Goal: Entertainment & Leisure: Consume media (video, audio)

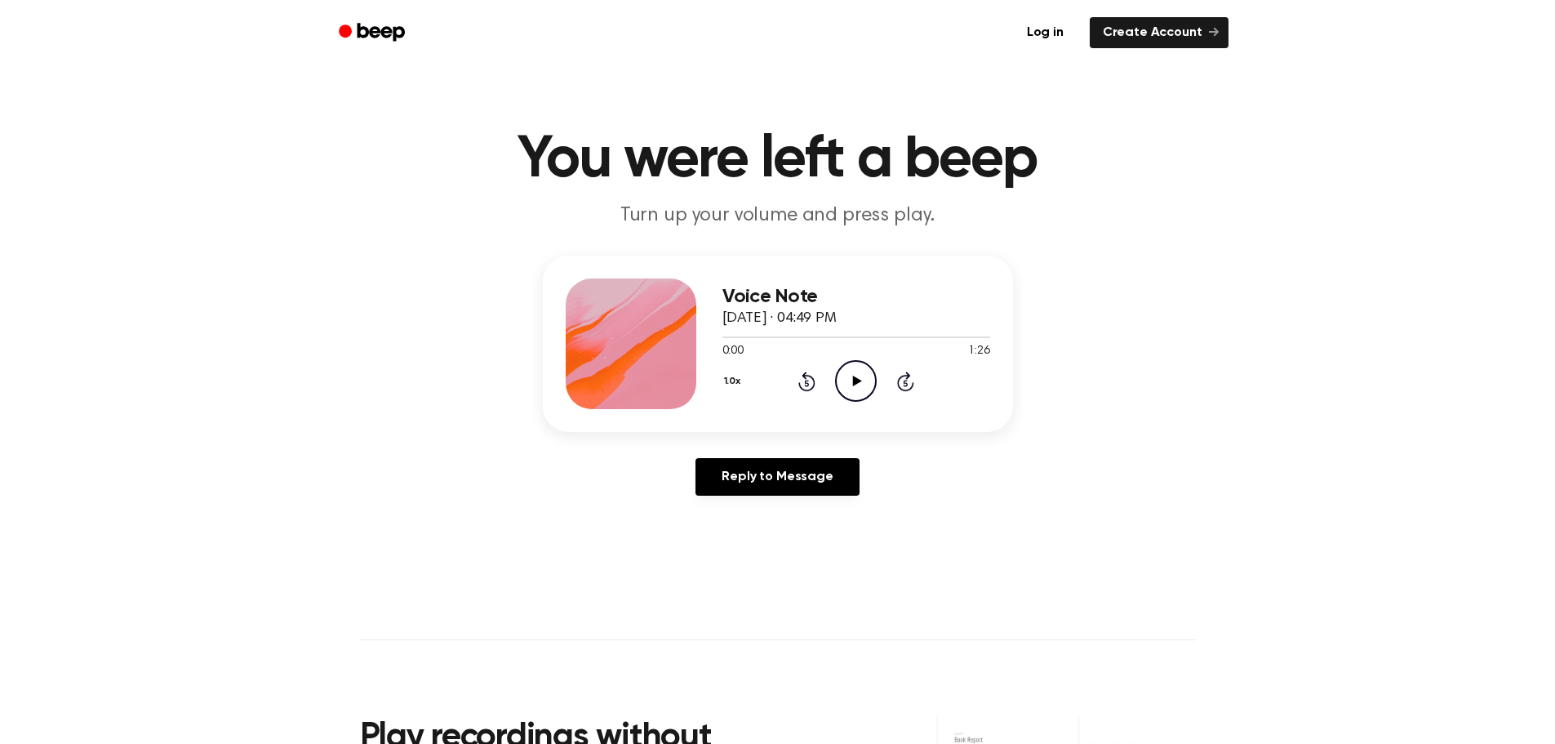
click at [856, 385] on icon at bounding box center [857, 381] width 9 height 11
click at [863, 379] on icon "Play Audio" at bounding box center [856, 381] width 42 height 42
click at [864, 385] on icon "Play Audio" at bounding box center [856, 381] width 42 height 42
click at [859, 373] on icon "Play Audio" at bounding box center [856, 381] width 42 height 42
click at [855, 381] on icon at bounding box center [857, 381] width 9 height 11
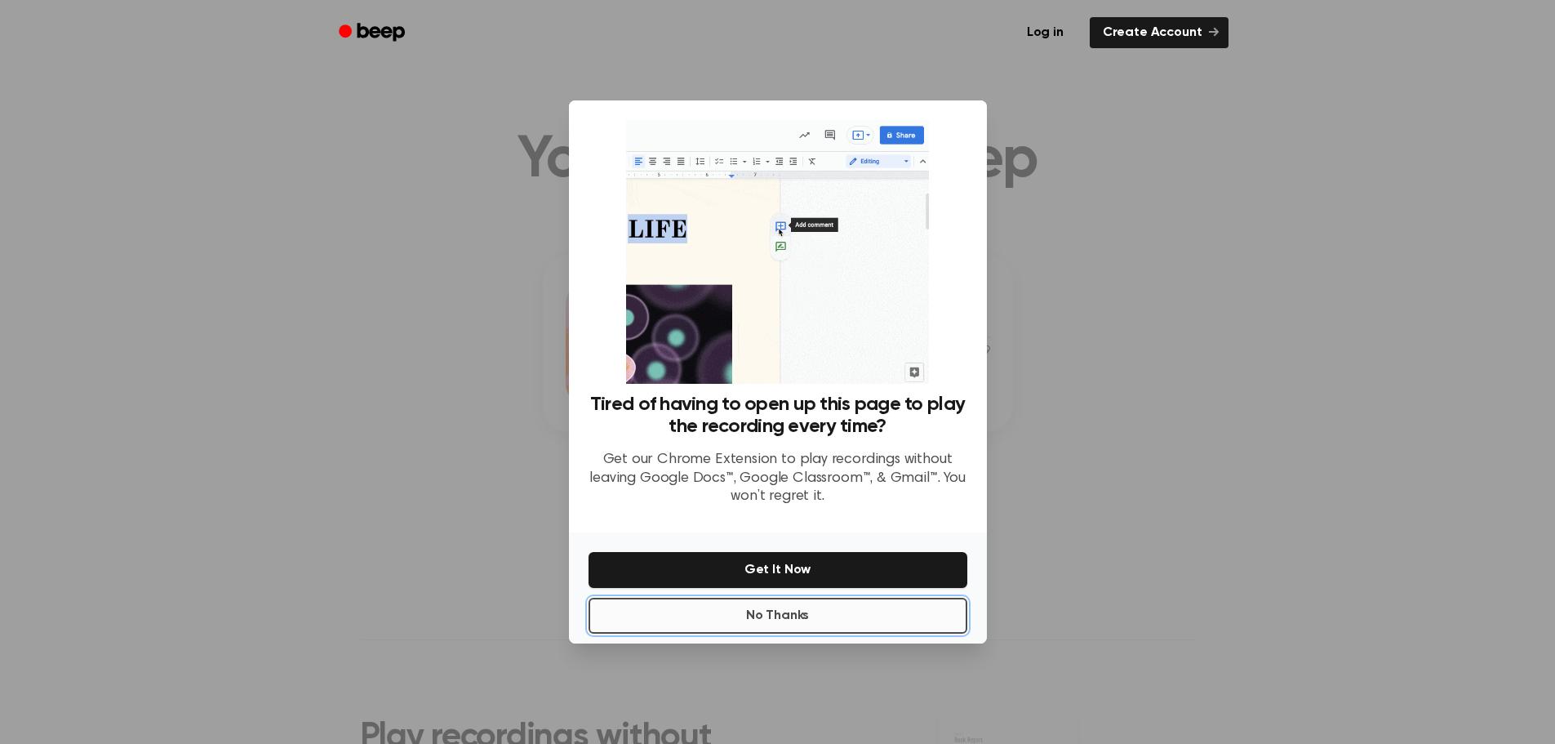
click at [765, 620] on button "No Thanks" at bounding box center [778, 616] width 379 height 36
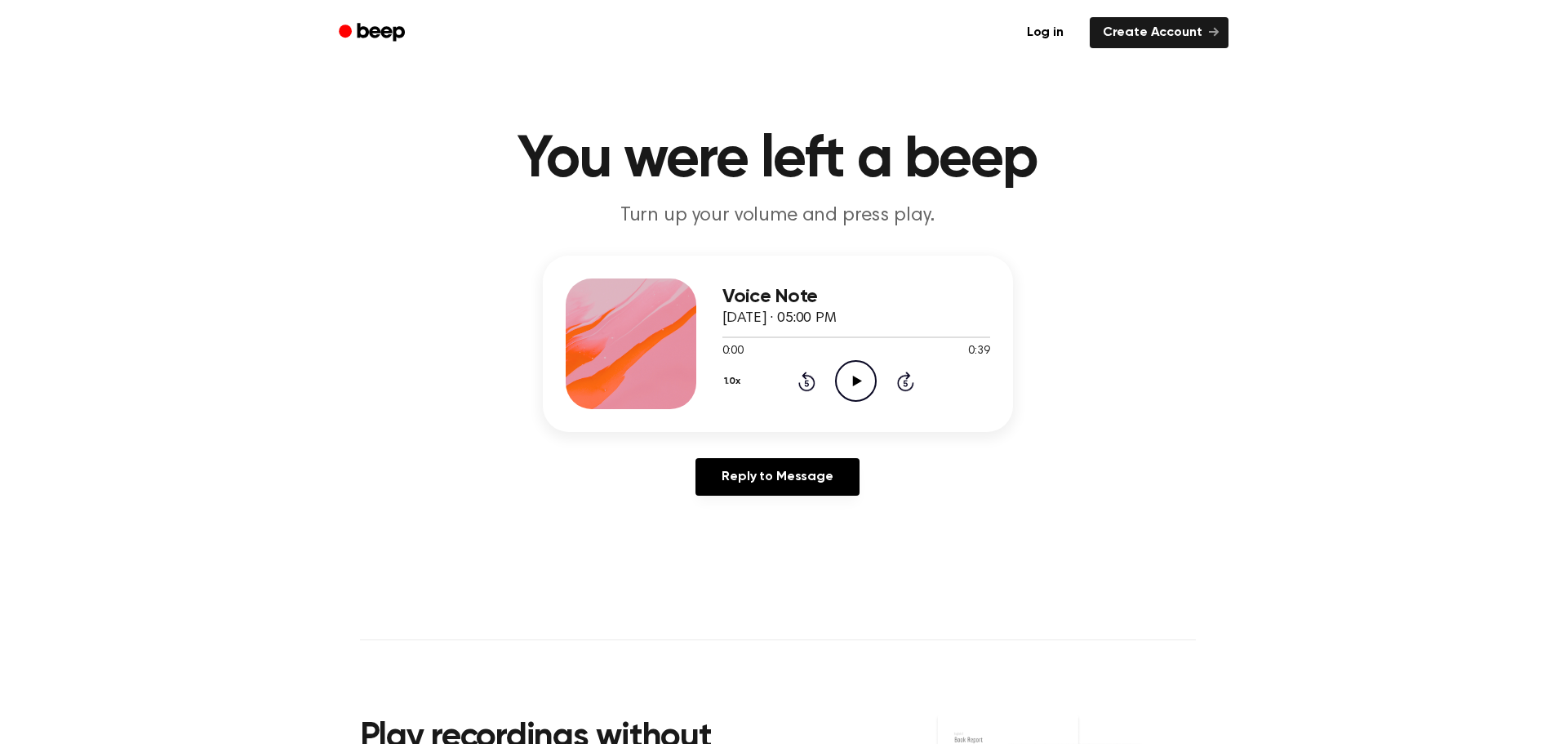
click at [855, 376] on icon "Play Audio" at bounding box center [856, 381] width 42 height 42
click at [854, 388] on icon "Play Audio" at bounding box center [856, 381] width 42 height 42
click at [853, 380] on icon at bounding box center [857, 381] width 9 height 11
